Goal: Navigation & Orientation: Find specific page/section

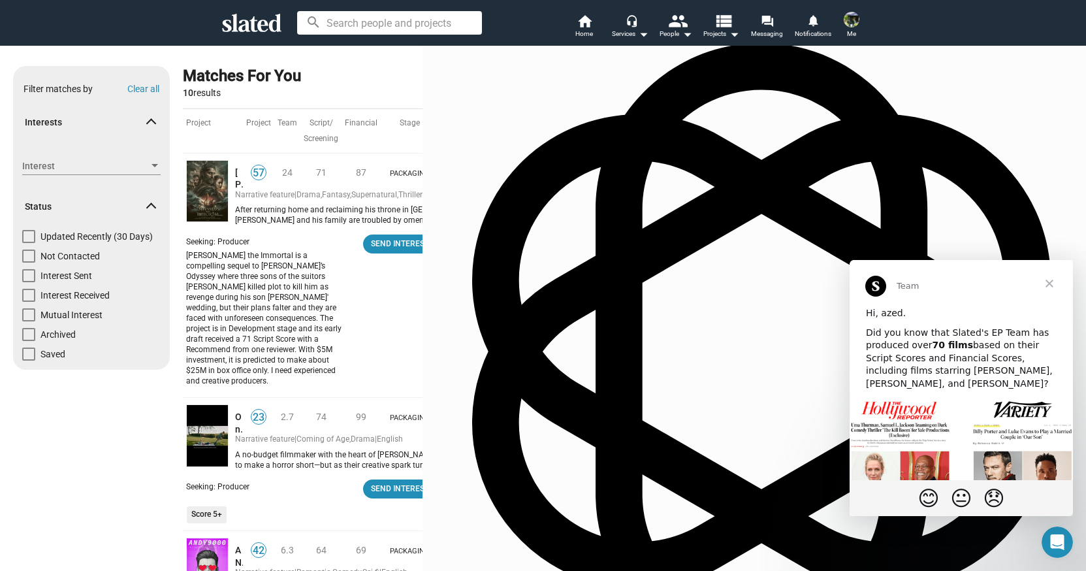
click at [1054, 272] on span "Close" at bounding box center [1049, 283] width 47 height 47
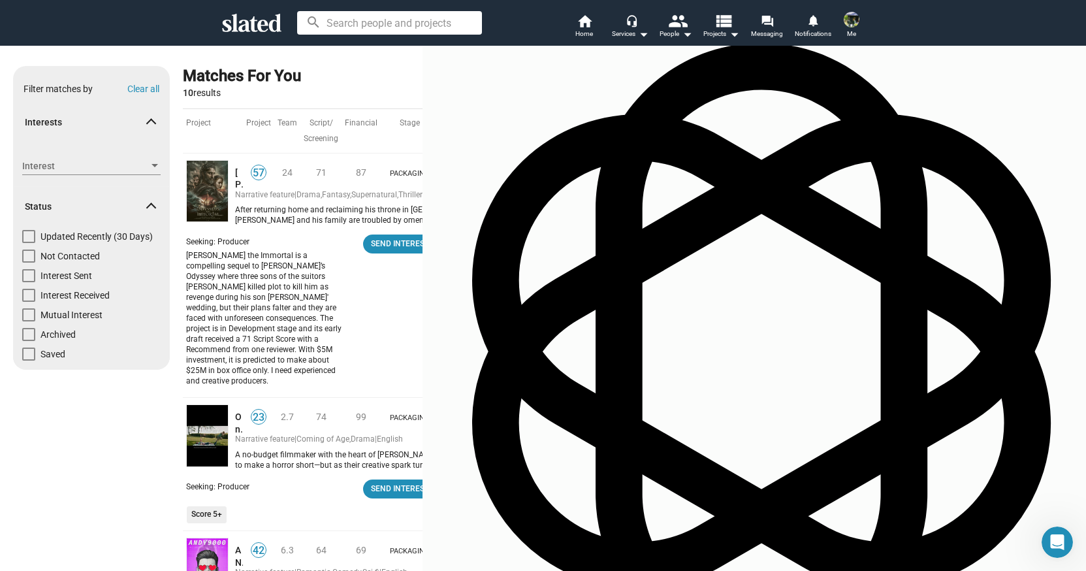
click at [848, 18] on img at bounding box center [852, 20] width 16 height 16
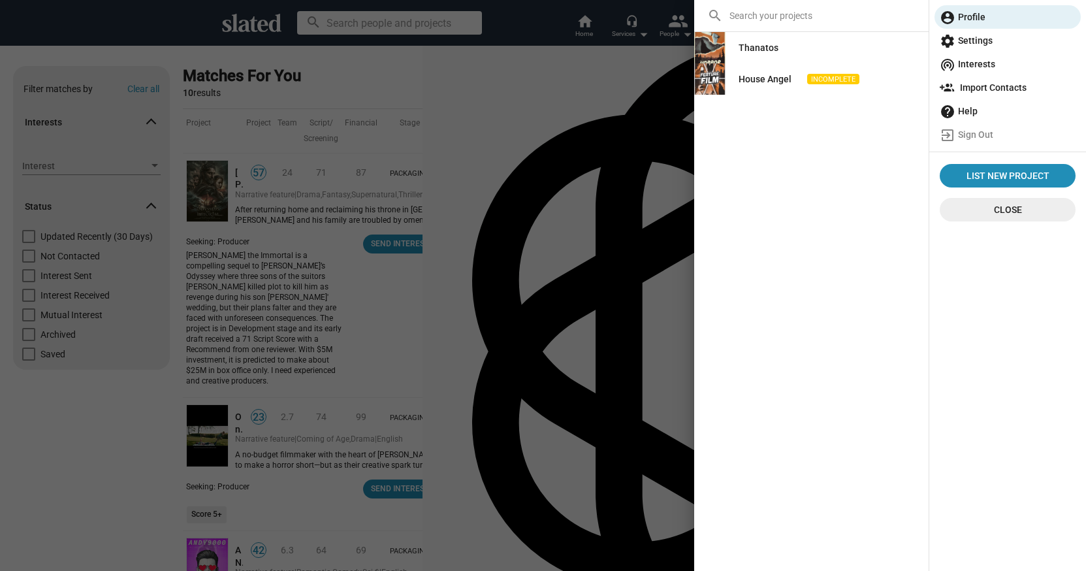
click at [773, 51] on div "Thanatos" at bounding box center [759, 48] width 40 height 24
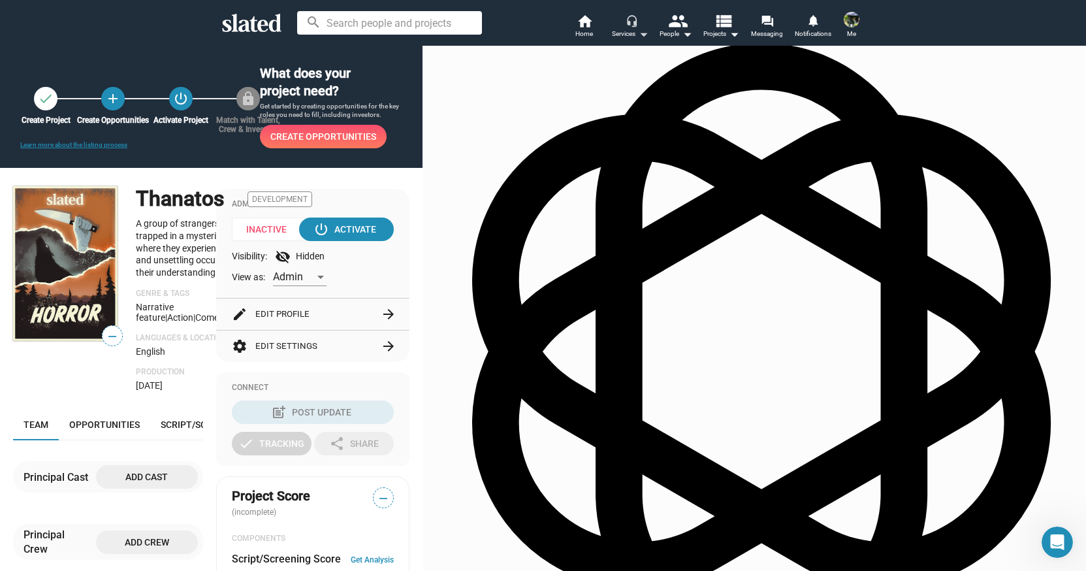
click at [639, 29] on mat-icon "arrow_drop_down" at bounding box center [643, 34] width 16 height 16
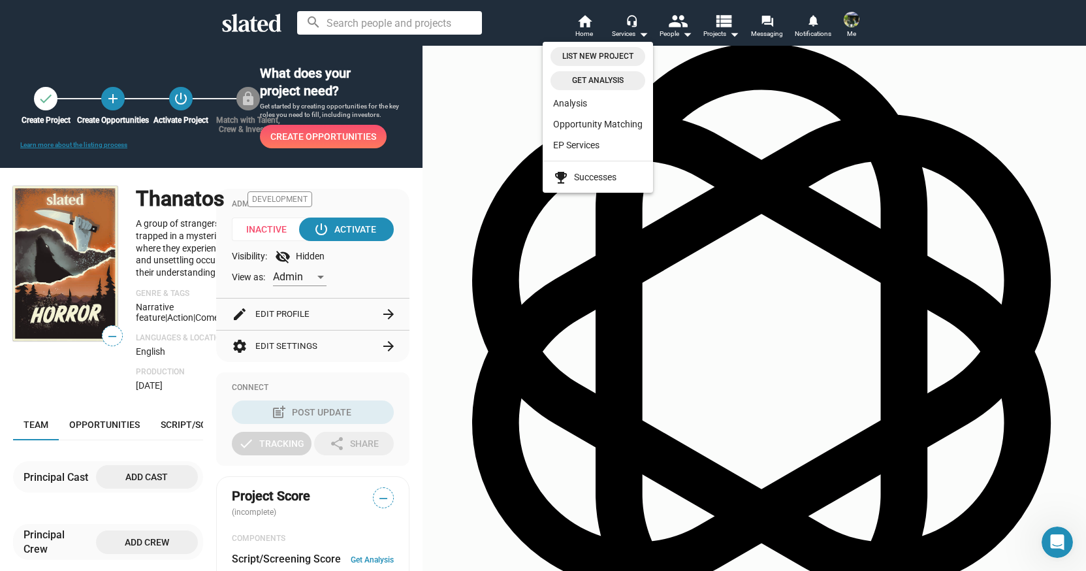
click at [603, 80] on span "Get analysis" at bounding box center [597, 81] width 79 height 14
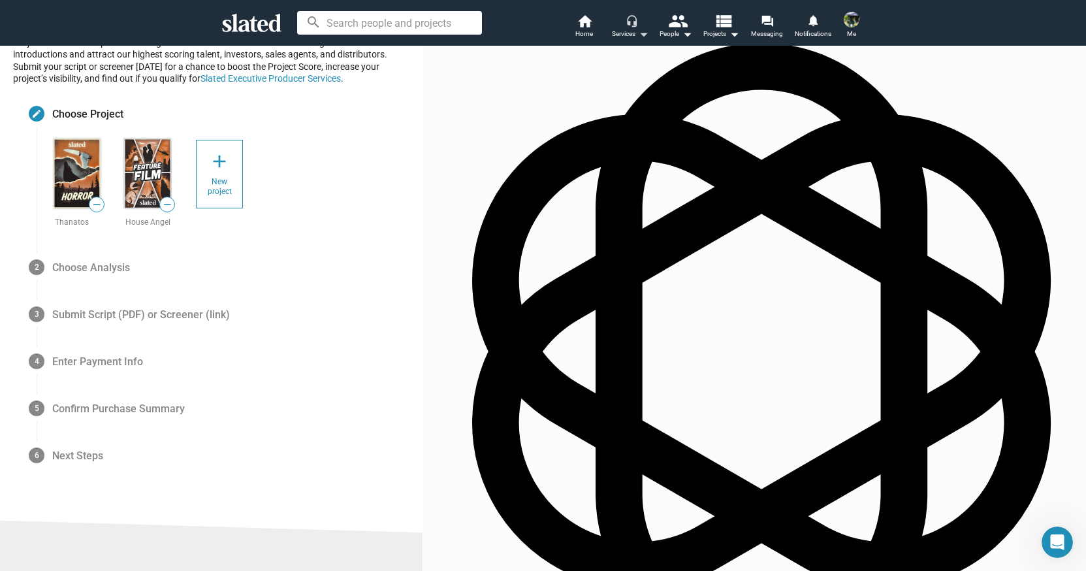
scroll to position [66, 0]
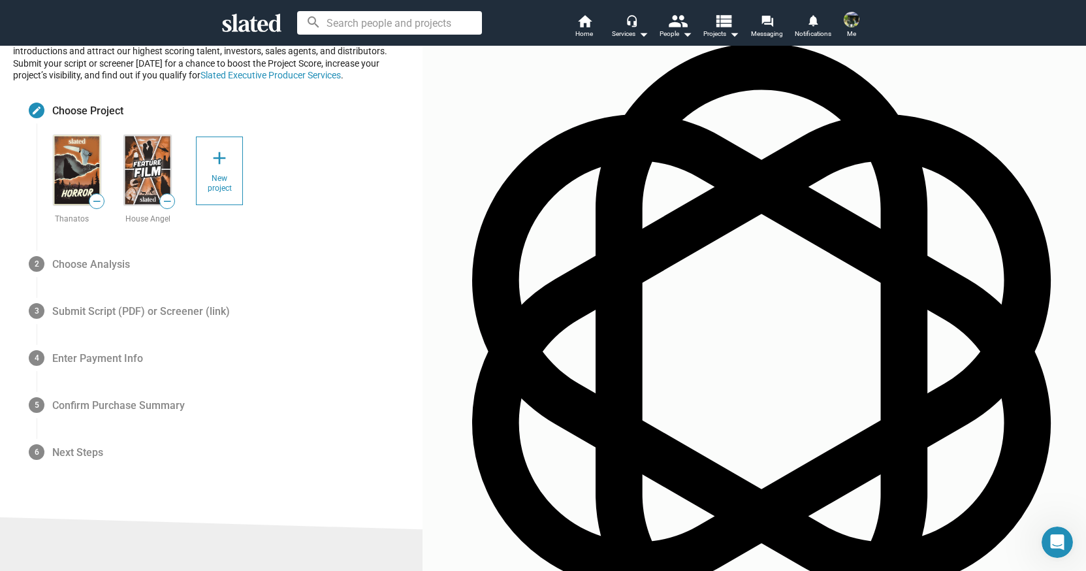
click at [101, 152] on img at bounding box center [77, 170] width 47 height 70
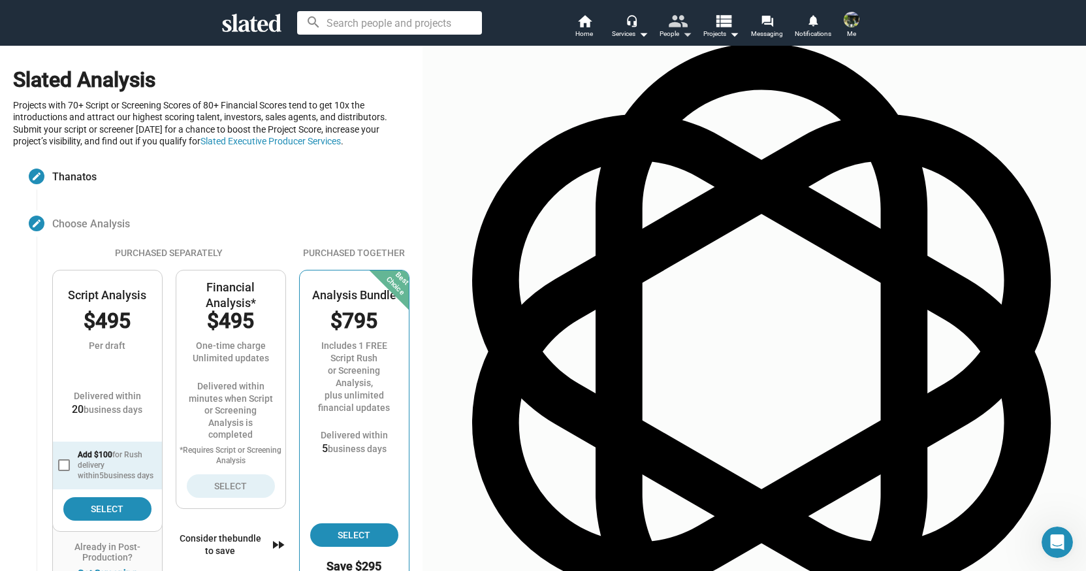
click at [678, 21] on mat-icon "people" at bounding box center [676, 20] width 19 height 19
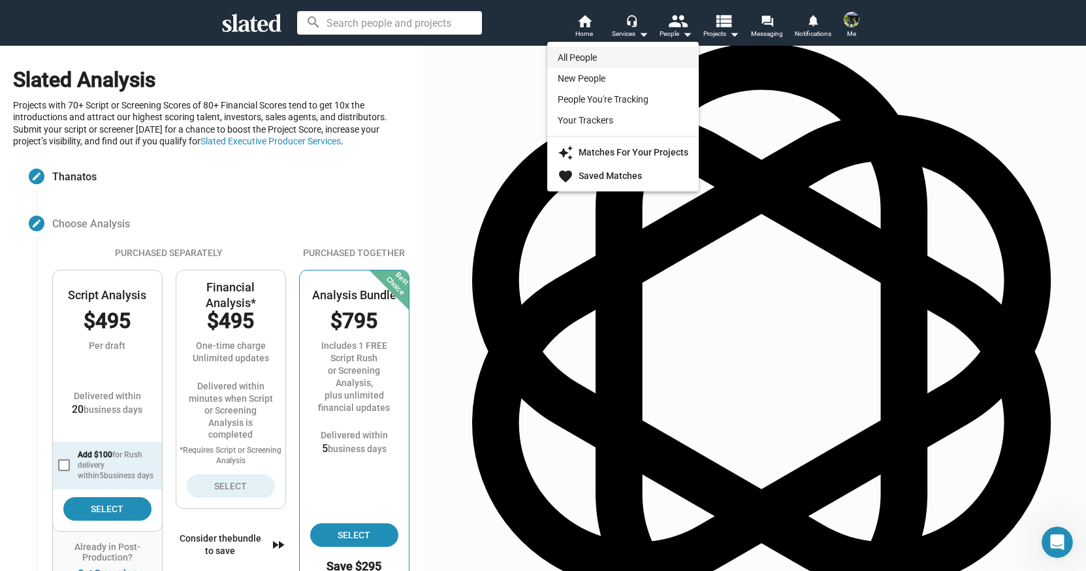
click at [592, 58] on link "All People" at bounding box center [623, 57] width 152 height 21
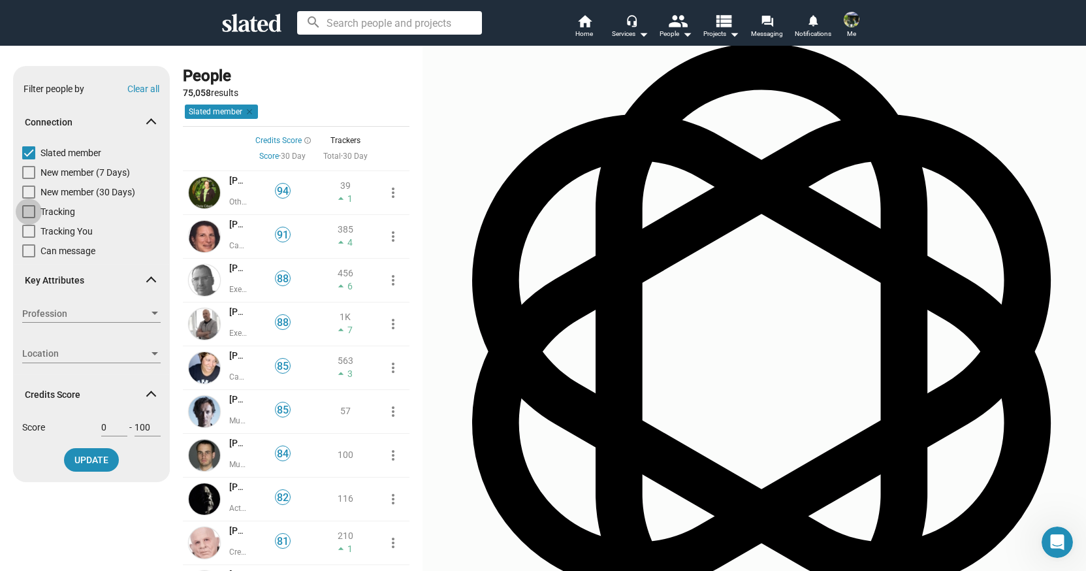
click at [35, 216] on span at bounding box center [28, 211] width 13 height 13
click at [29, 218] on input "Tracking" at bounding box center [28, 218] width 1 height 1
checkbox input "true"
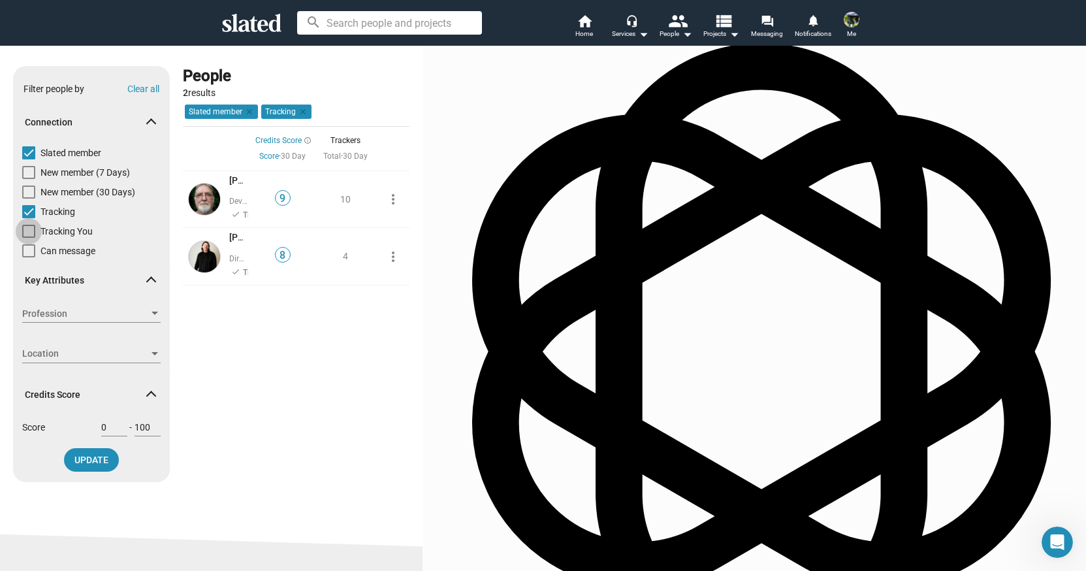
click at [35, 231] on span at bounding box center [28, 231] width 13 height 13
click at [29, 238] on input "Tracking You" at bounding box center [28, 238] width 1 height 1
checkbox input "true"
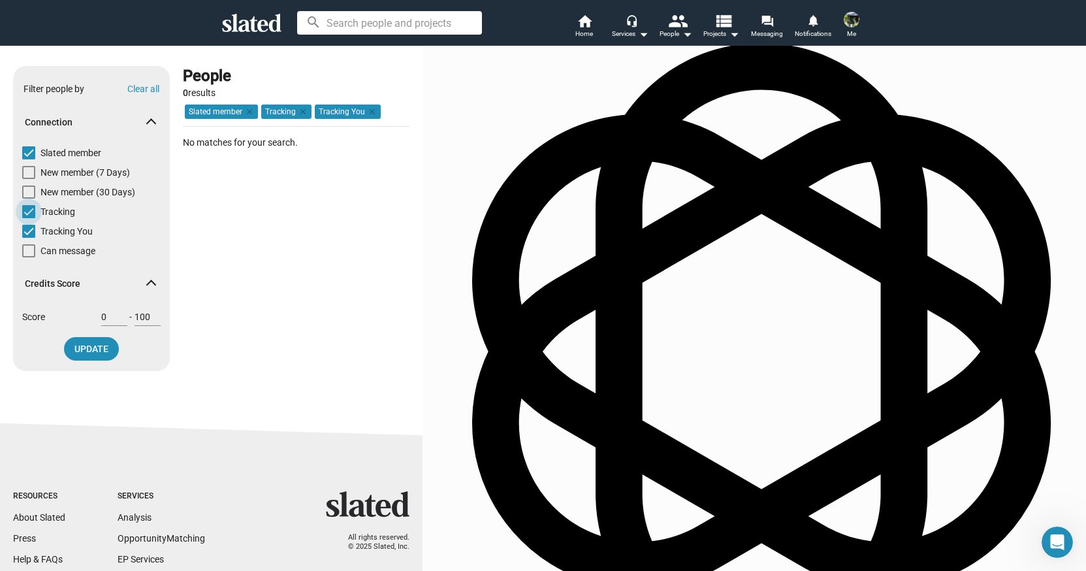
click at [35, 212] on span at bounding box center [28, 211] width 13 height 13
click at [29, 218] on input "Tracking" at bounding box center [28, 218] width 1 height 1
checkbox input "false"
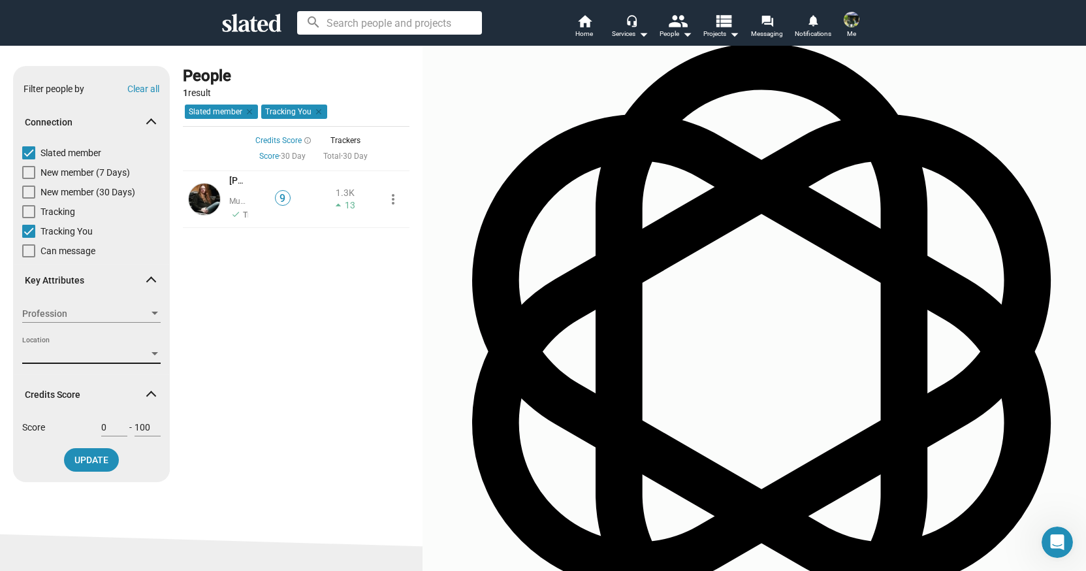
click at [158, 355] on div at bounding box center [155, 353] width 7 height 3
click at [368, 313] on div at bounding box center [543, 285] width 1086 height 571
click at [35, 169] on span at bounding box center [28, 172] width 13 height 13
click at [29, 179] on input "New member (7 Days)" at bounding box center [28, 179] width 1 height 1
checkbox input "true"
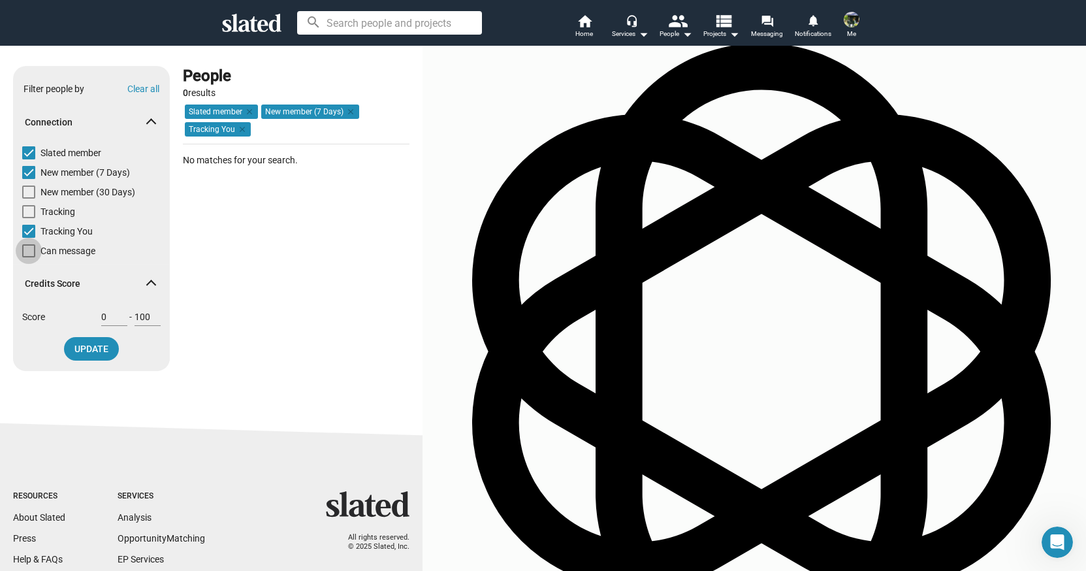
click at [35, 251] on span at bounding box center [28, 250] width 13 height 13
click at [29, 257] on input "Can message" at bounding box center [28, 257] width 1 height 1
checkbox input "true"
click at [35, 174] on span at bounding box center [28, 172] width 13 height 13
click at [29, 179] on input "New member (7 Days)" at bounding box center [28, 179] width 1 height 1
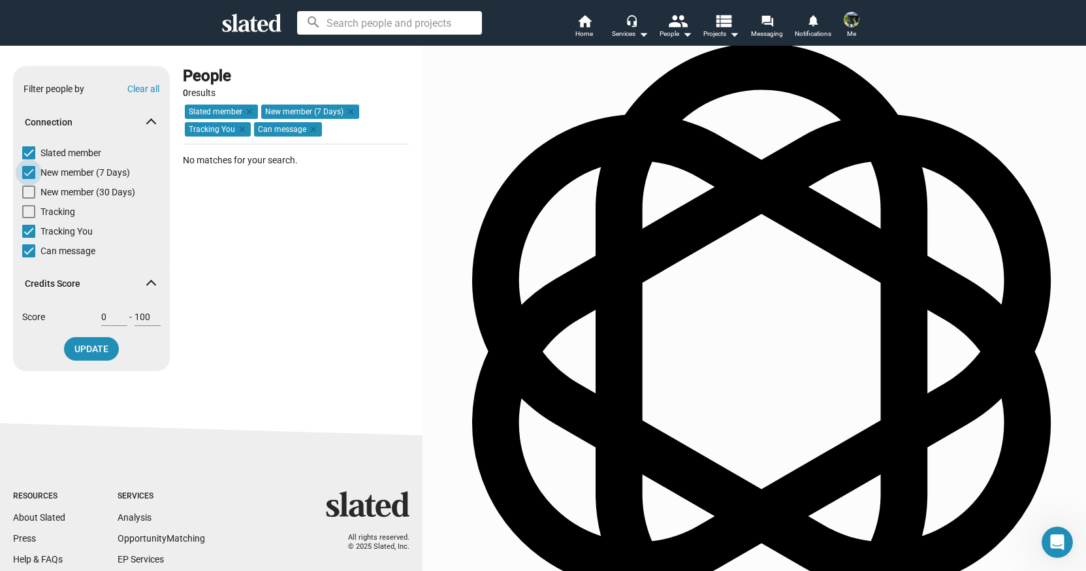
checkbox input "false"
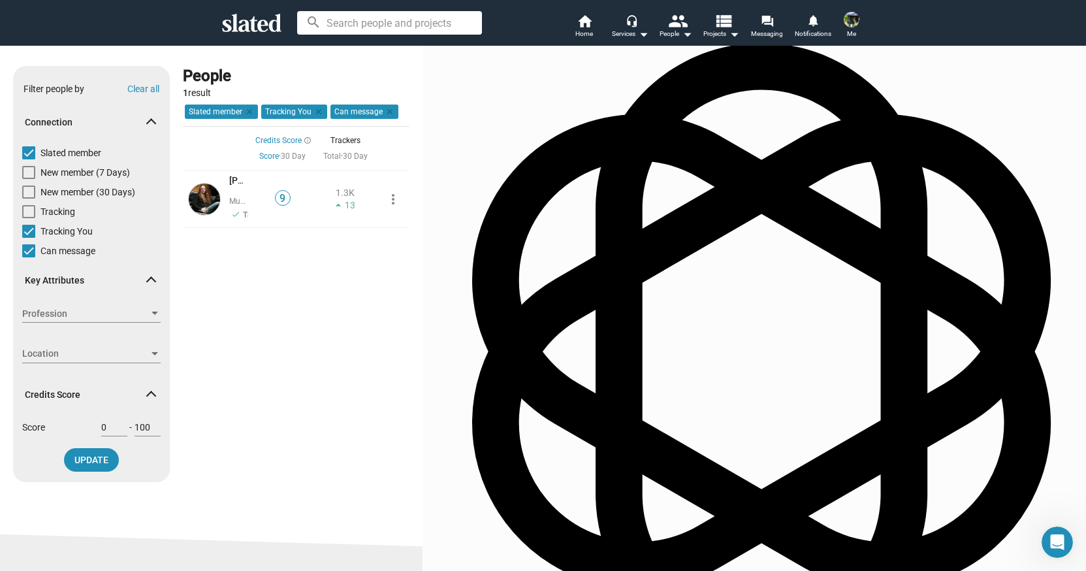
click at [35, 233] on span at bounding box center [28, 231] width 13 height 13
click at [29, 238] on input "Tracking You" at bounding box center [28, 238] width 1 height 1
checkbox input "false"
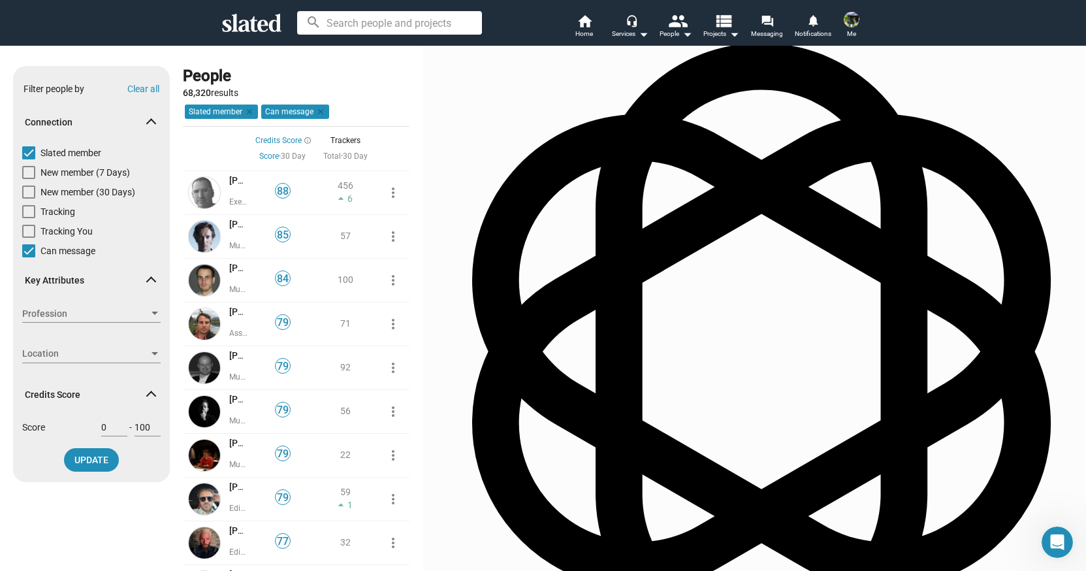
click at [158, 313] on div at bounding box center [155, 313] width 7 height 3
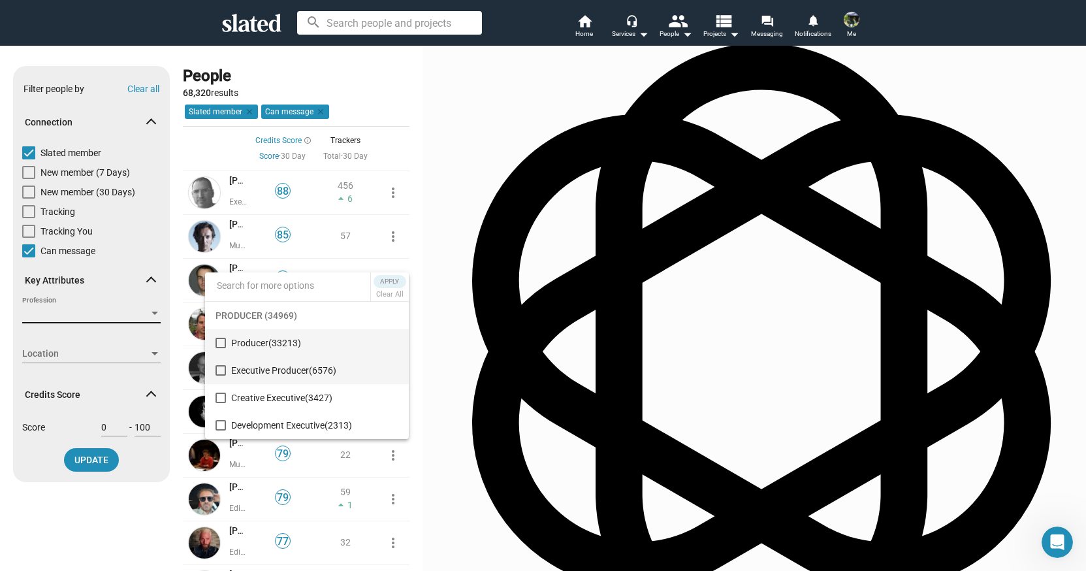
click at [219, 372] on mat-pseudo-checkbox at bounding box center [221, 370] width 10 height 10
click at [221, 344] on mat-pseudo-checkbox at bounding box center [221, 343] width 10 height 10
click at [396, 277] on span "Apply" at bounding box center [390, 281] width 24 height 13
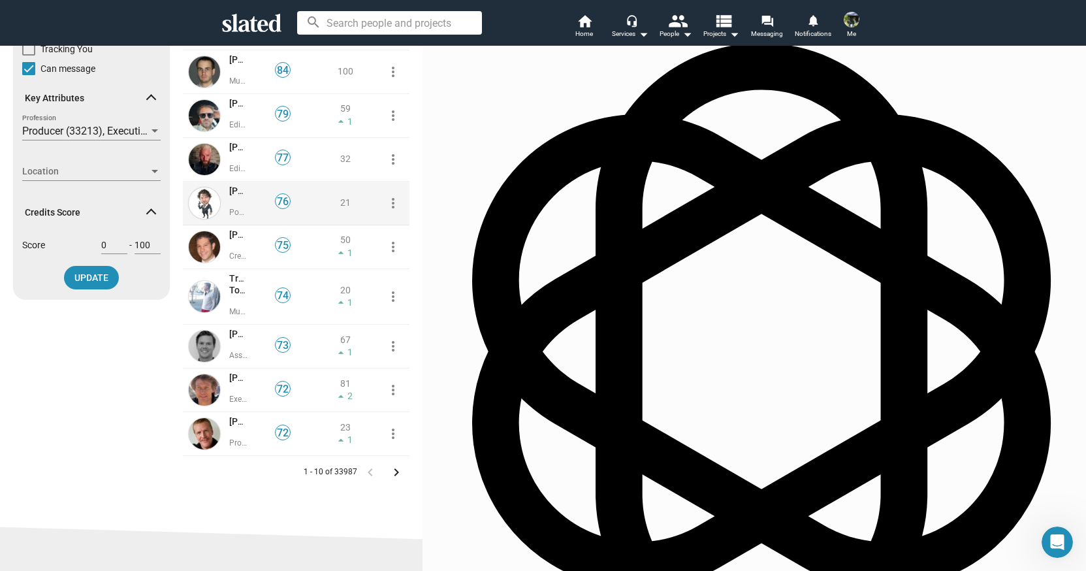
scroll to position [185, 0]
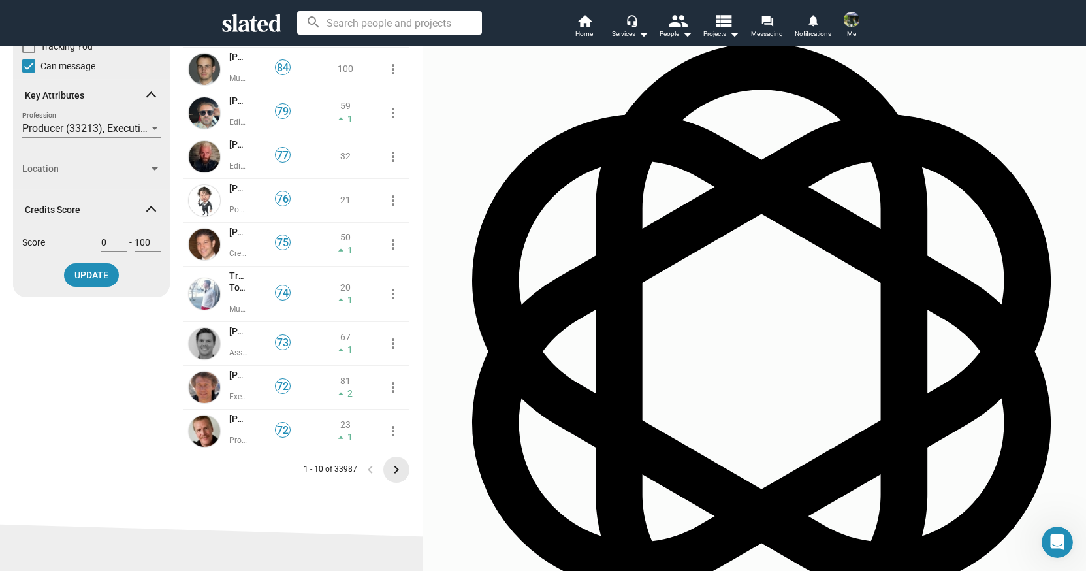
click at [404, 462] on mat-icon "keyboard_arrow_right" at bounding box center [397, 470] width 16 height 16
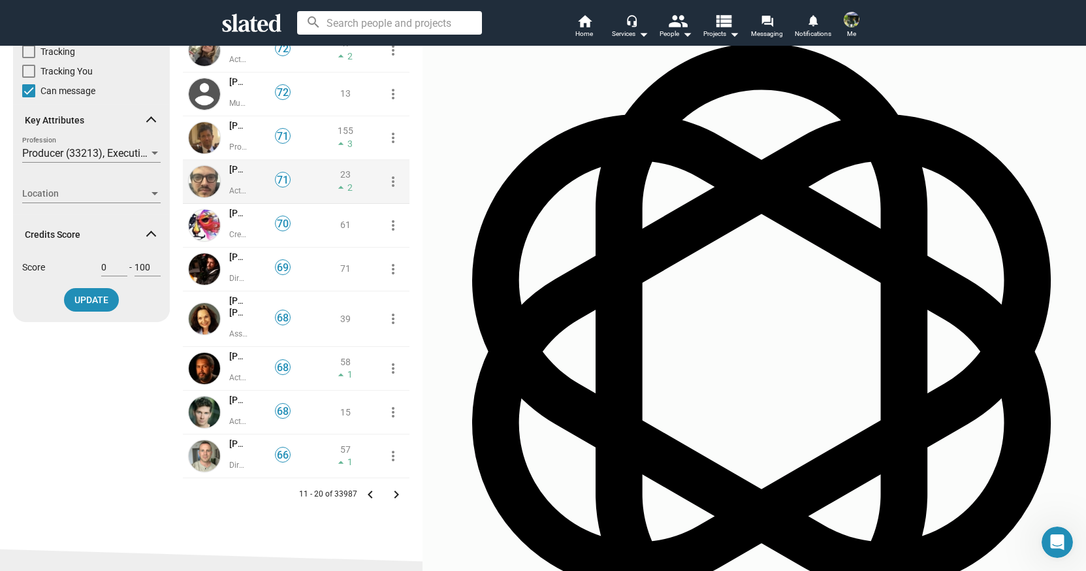
scroll to position [176, 0]
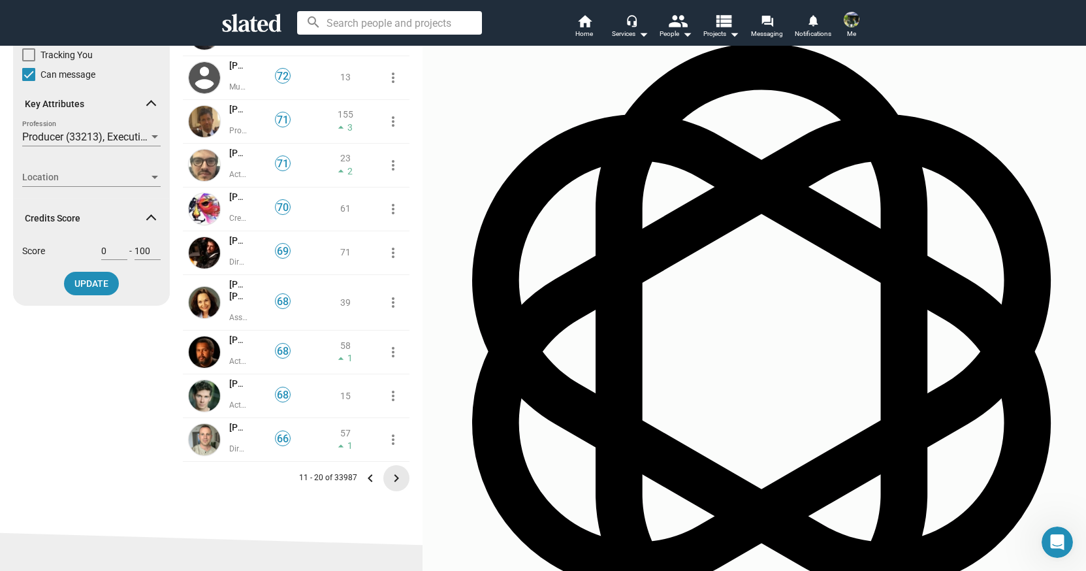
click at [404, 470] on mat-icon "keyboard_arrow_right" at bounding box center [397, 478] width 16 height 16
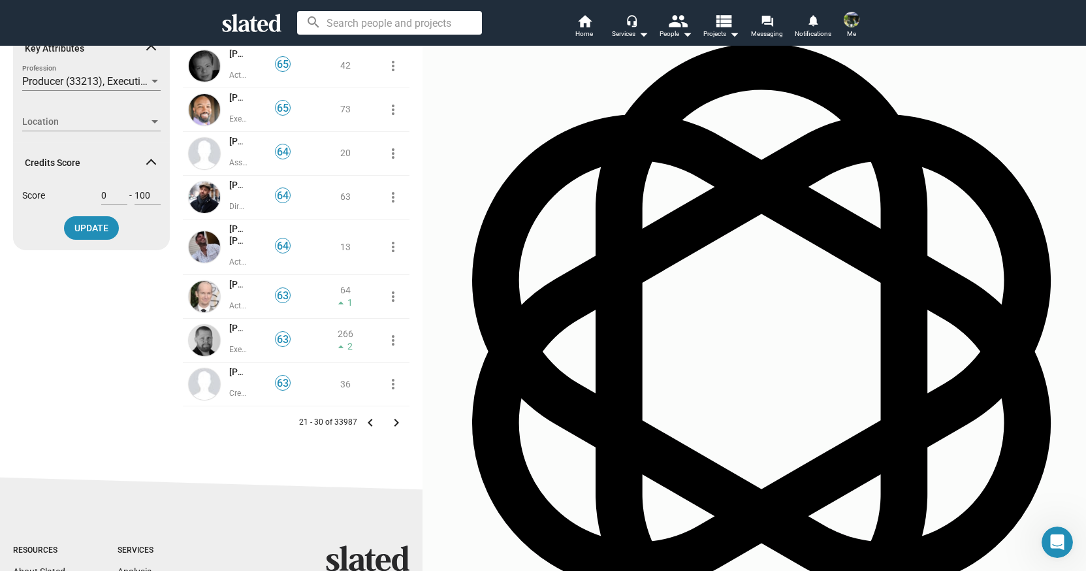
scroll to position [228, 0]
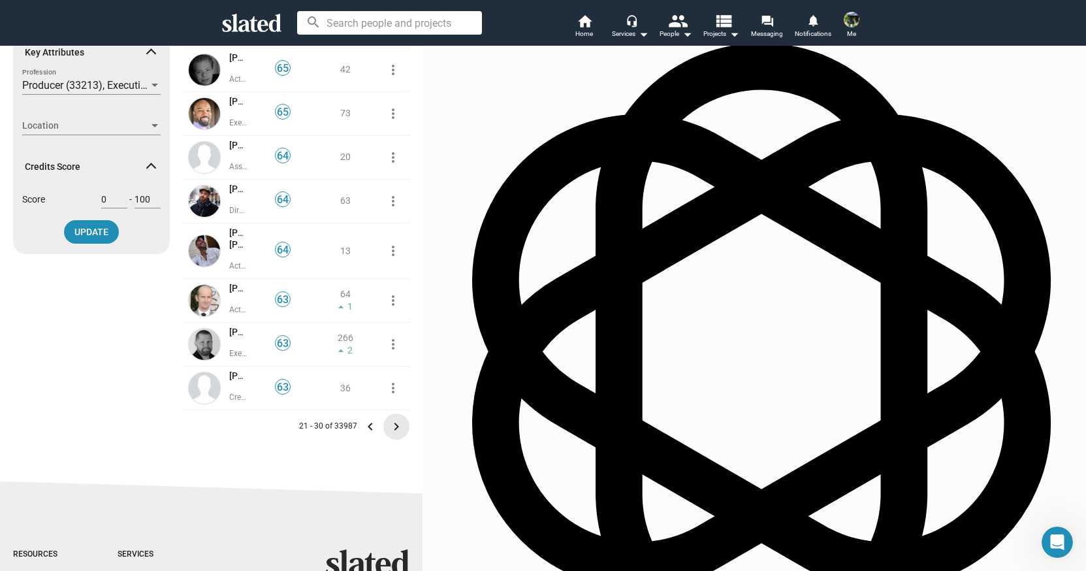
click at [404, 419] on mat-icon "keyboard_arrow_right" at bounding box center [397, 427] width 16 height 16
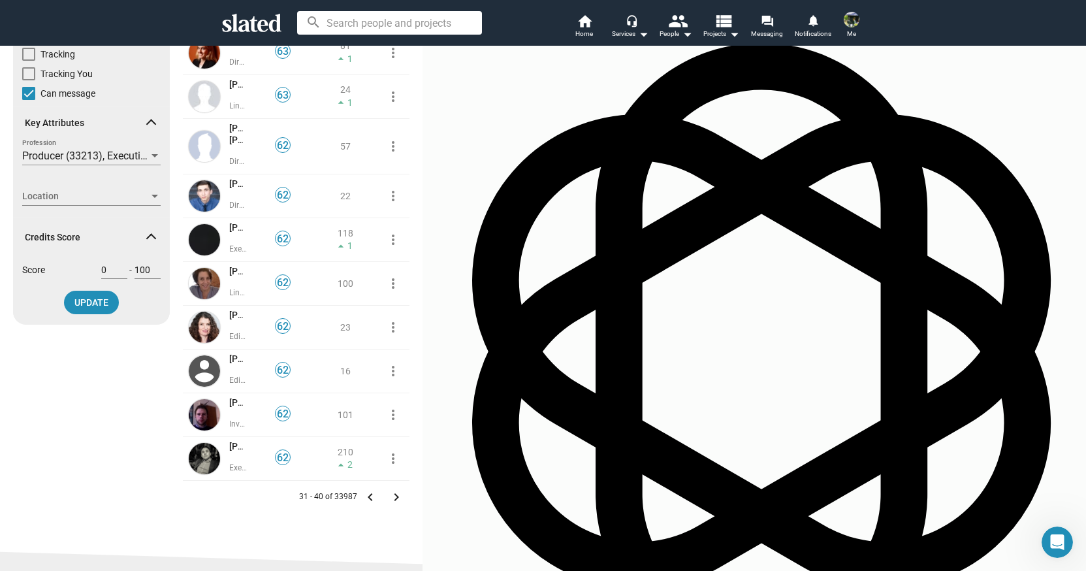
scroll to position [159, 0]
click at [855, 16] on img at bounding box center [852, 20] width 16 height 16
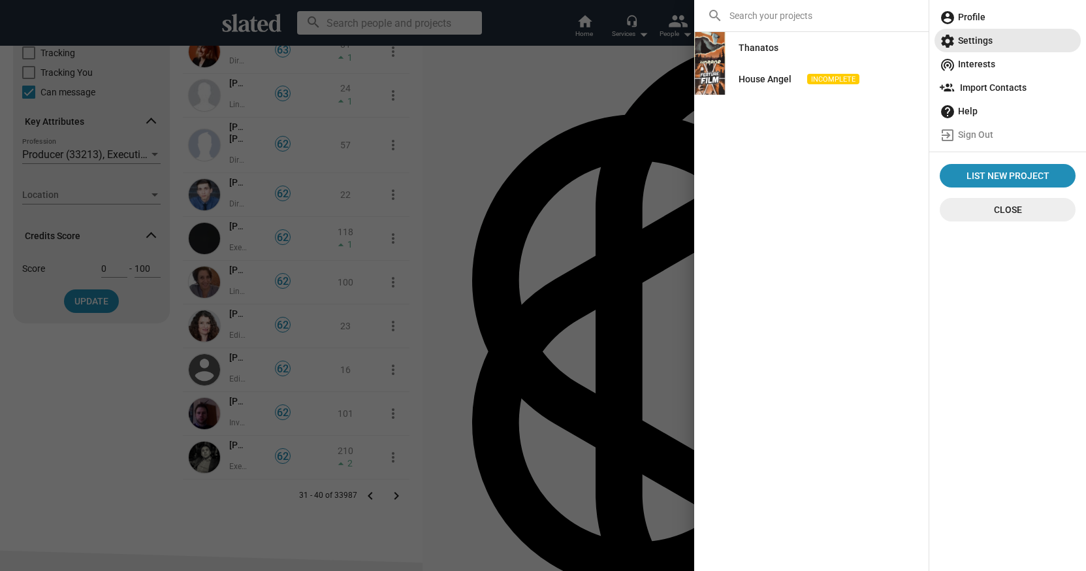
click at [995, 39] on span "settings Settings" at bounding box center [1008, 41] width 136 height 24
